Goal: Task Accomplishment & Management: Complete application form

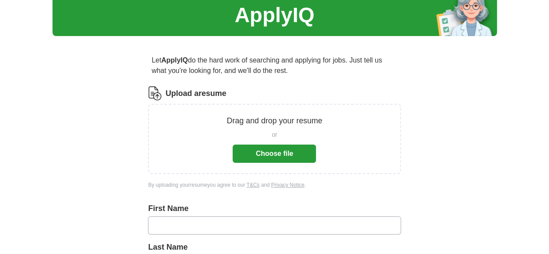
scroll to position [43, 0]
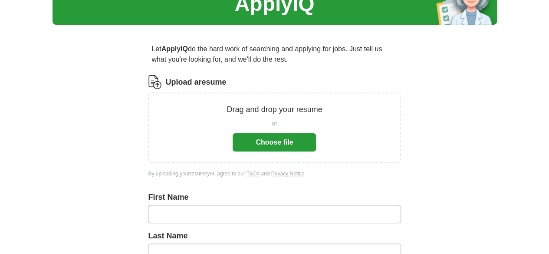
click at [250, 138] on button "Choose file" at bounding box center [273, 142] width 83 height 18
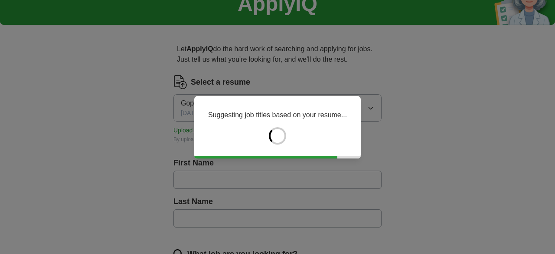
type input "*********"
type input "*******"
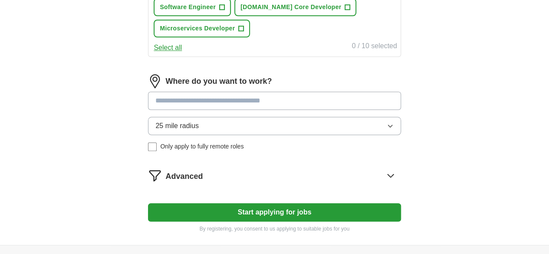
scroll to position [434, 0]
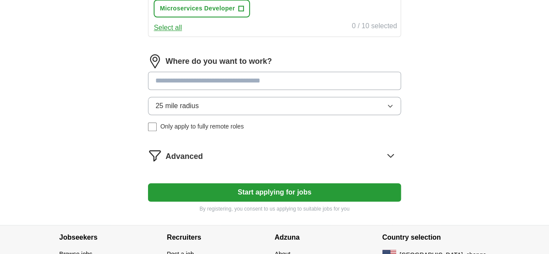
click at [225, 90] on input at bounding box center [274, 81] width 252 height 18
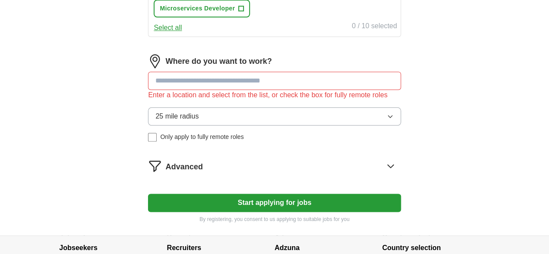
click at [255, 90] on input at bounding box center [274, 81] width 252 height 18
type input "*****"
click at [148, 193] on button "Start applying for jobs" at bounding box center [274, 202] width 252 height 18
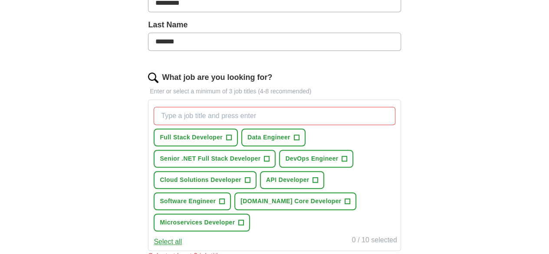
scroll to position [217, 0]
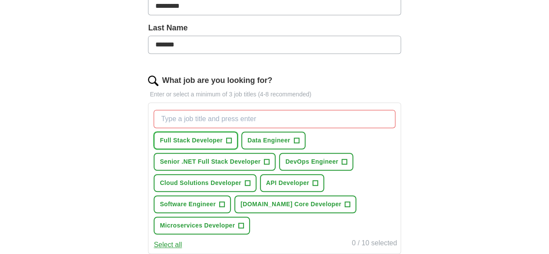
click at [212, 136] on span "Full Stack Developer" at bounding box center [191, 140] width 63 height 9
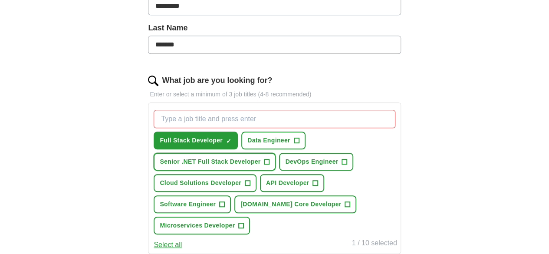
click at [232, 157] on span "Senior .NET Full Stack Developer" at bounding box center [210, 161] width 101 height 9
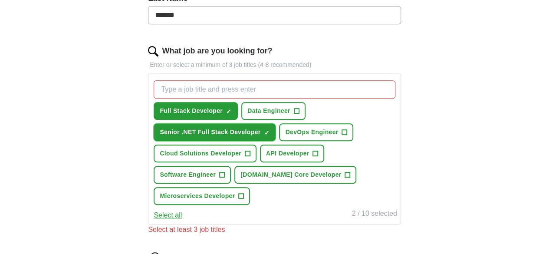
scroll to position [260, 0]
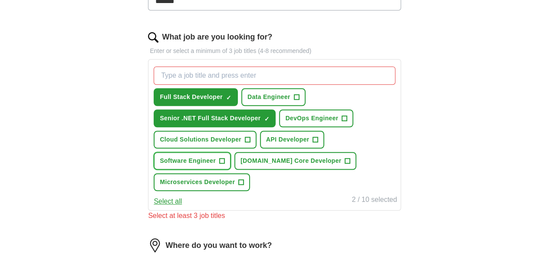
click at [231, 164] on button "Software Engineer +" at bounding box center [192, 161] width 77 height 18
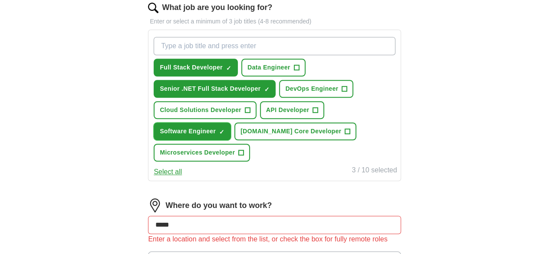
scroll to position [304, 0]
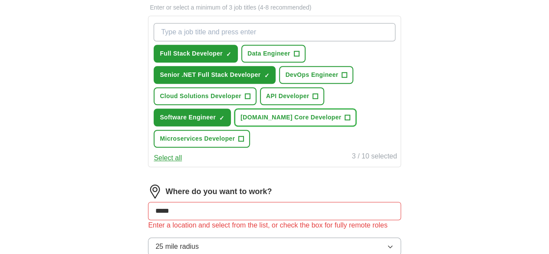
click at [240, 122] on span "[DOMAIN_NAME] Core Developer" at bounding box center [290, 117] width 101 height 9
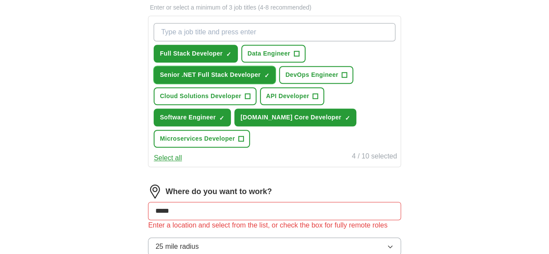
click at [237, 75] on span "Senior .NET Full Stack Developer" at bounding box center [210, 74] width 101 height 9
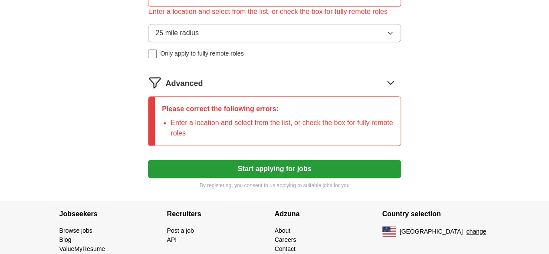
scroll to position [520, 0]
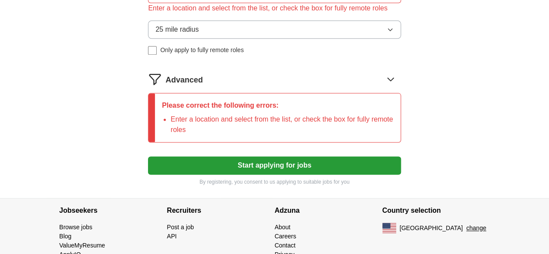
click at [238, 174] on button "Start applying for jobs" at bounding box center [274, 165] width 252 height 18
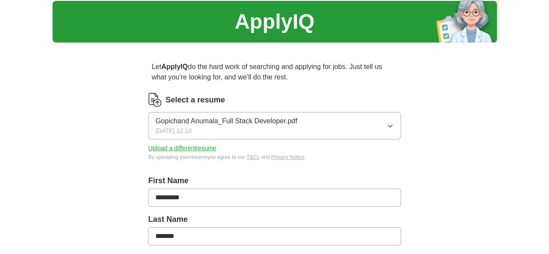
scroll to position [0, 0]
